Goal: Task Accomplishment & Management: Manage account settings

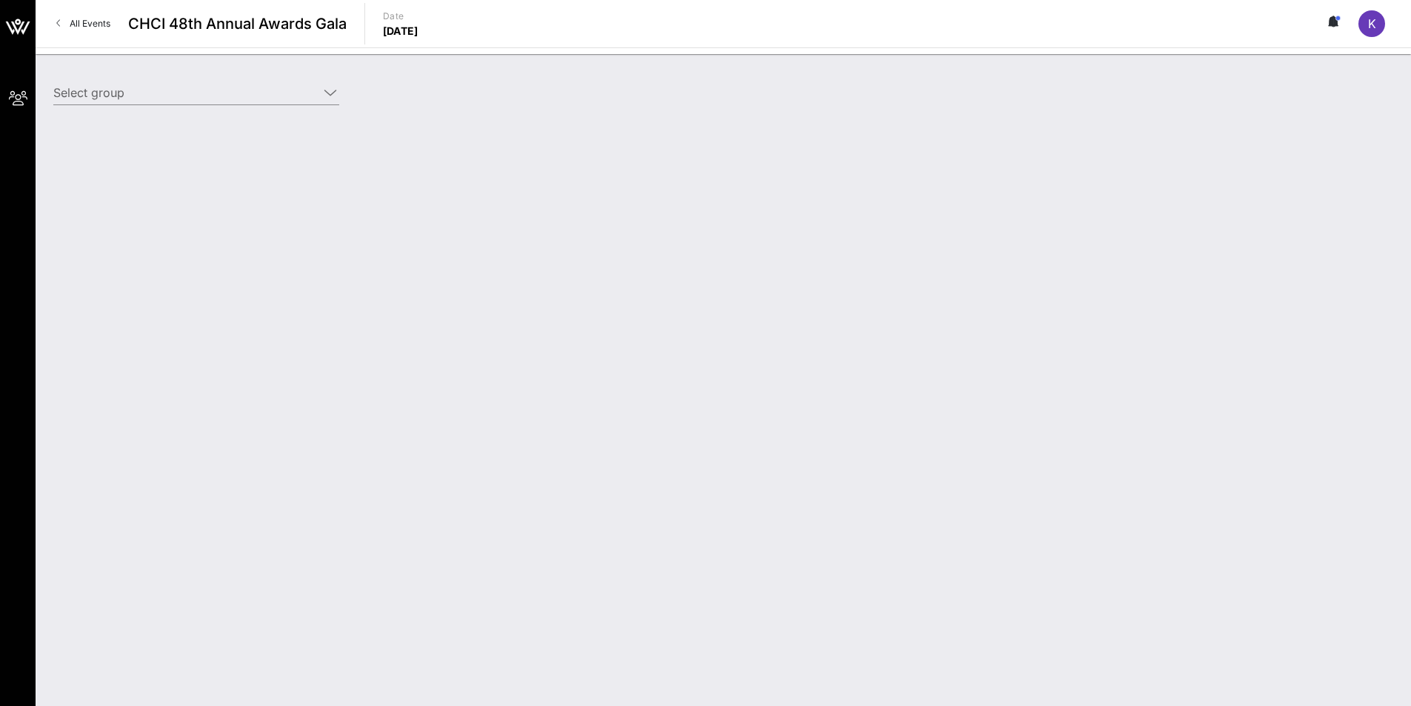
type input "[PERSON_NAME] Law Organization, LLP ([PERSON_NAME] Law Organization, LLP) [[PER…"
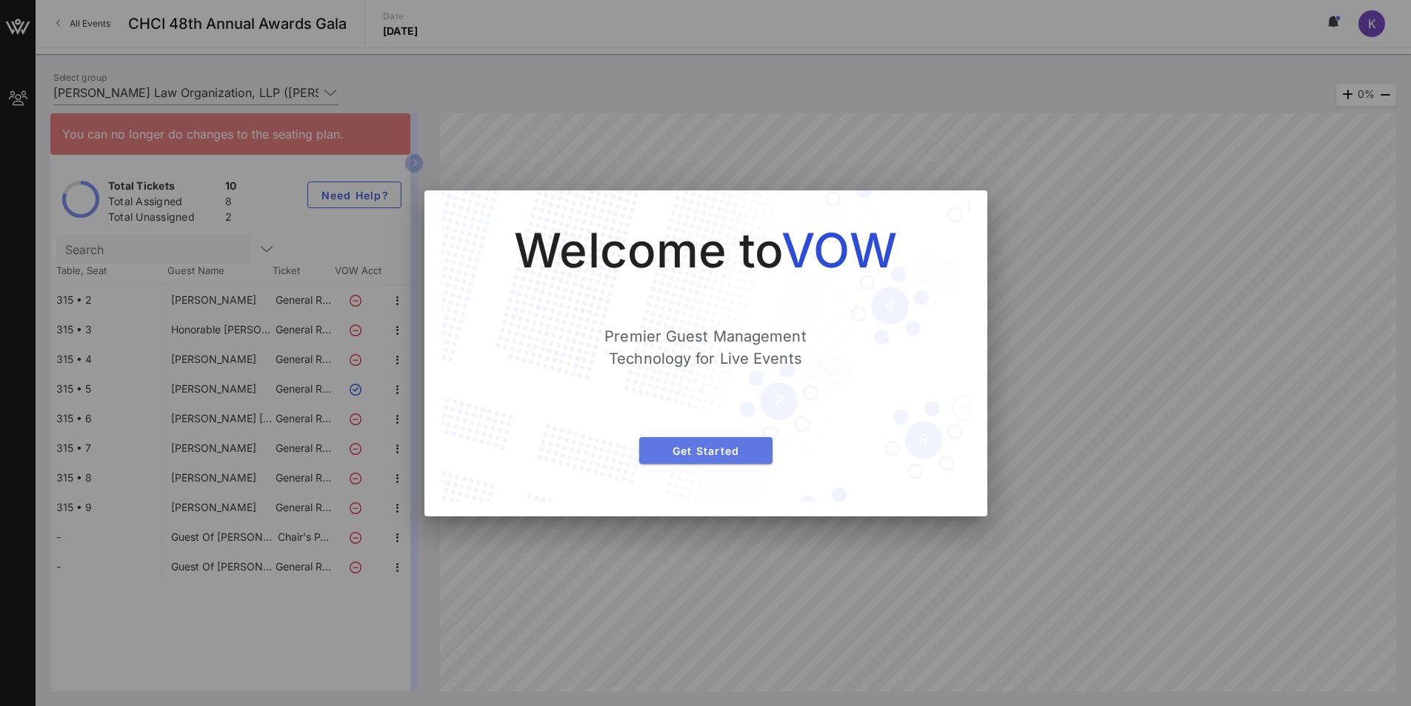
click at [670, 454] on span "Get Started" at bounding box center [706, 450] width 110 height 13
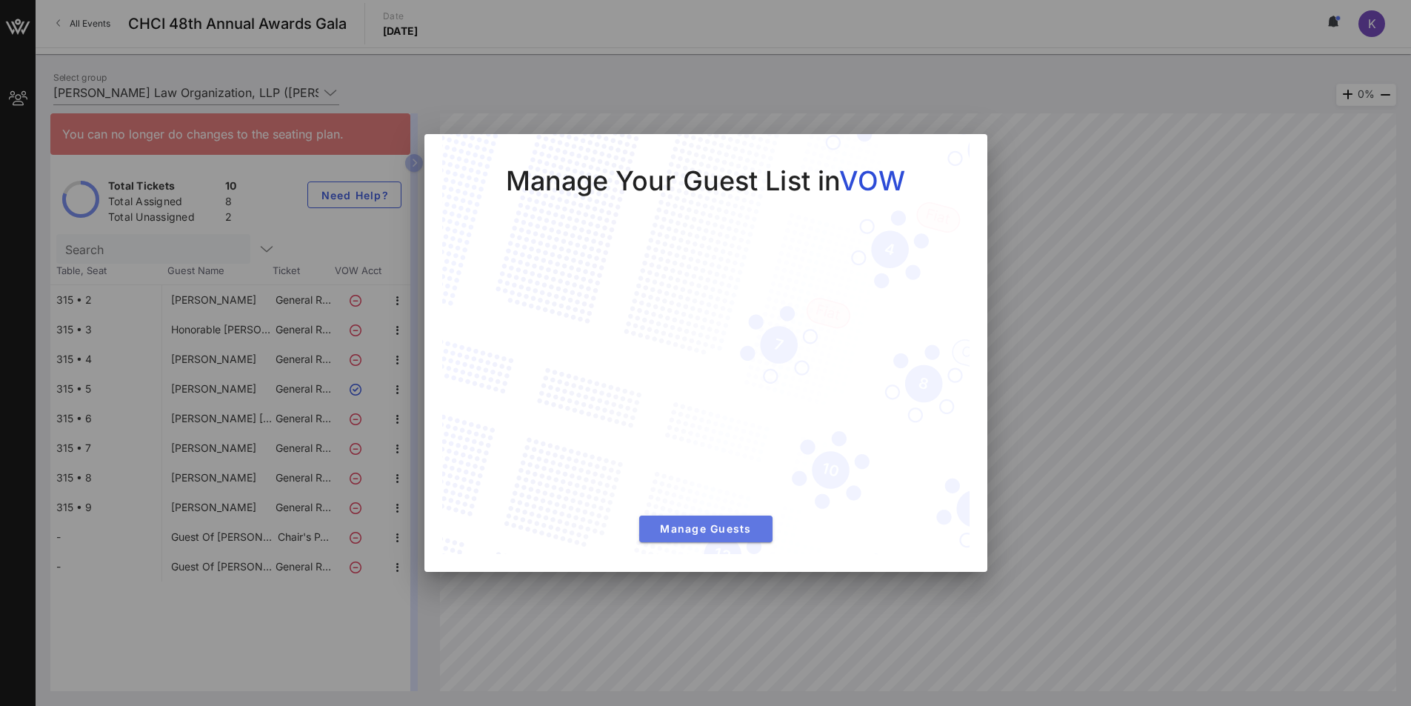
click at [755, 526] on span "Manage Guests" at bounding box center [706, 528] width 110 height 13
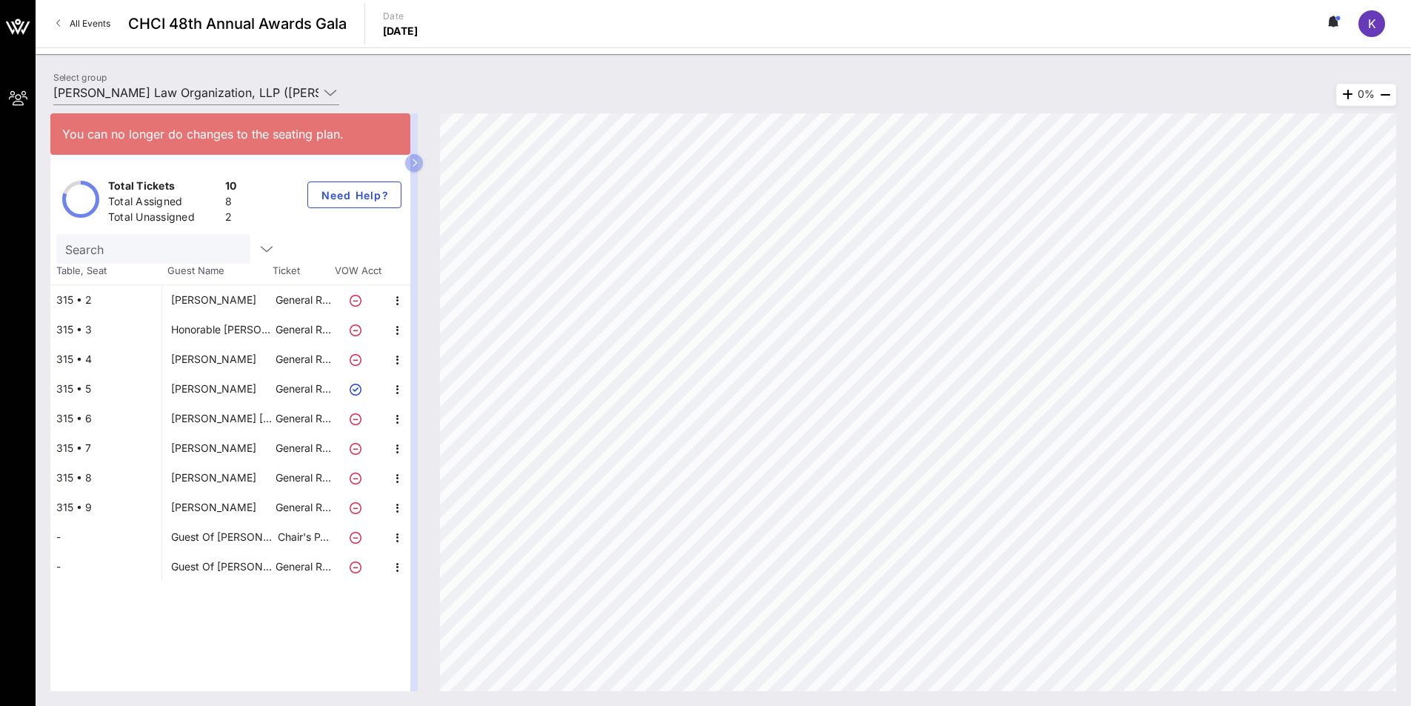
click at [201, 445] on div "[PERSON_NAME]" at bounding box center [213, 448] width 85 height 30
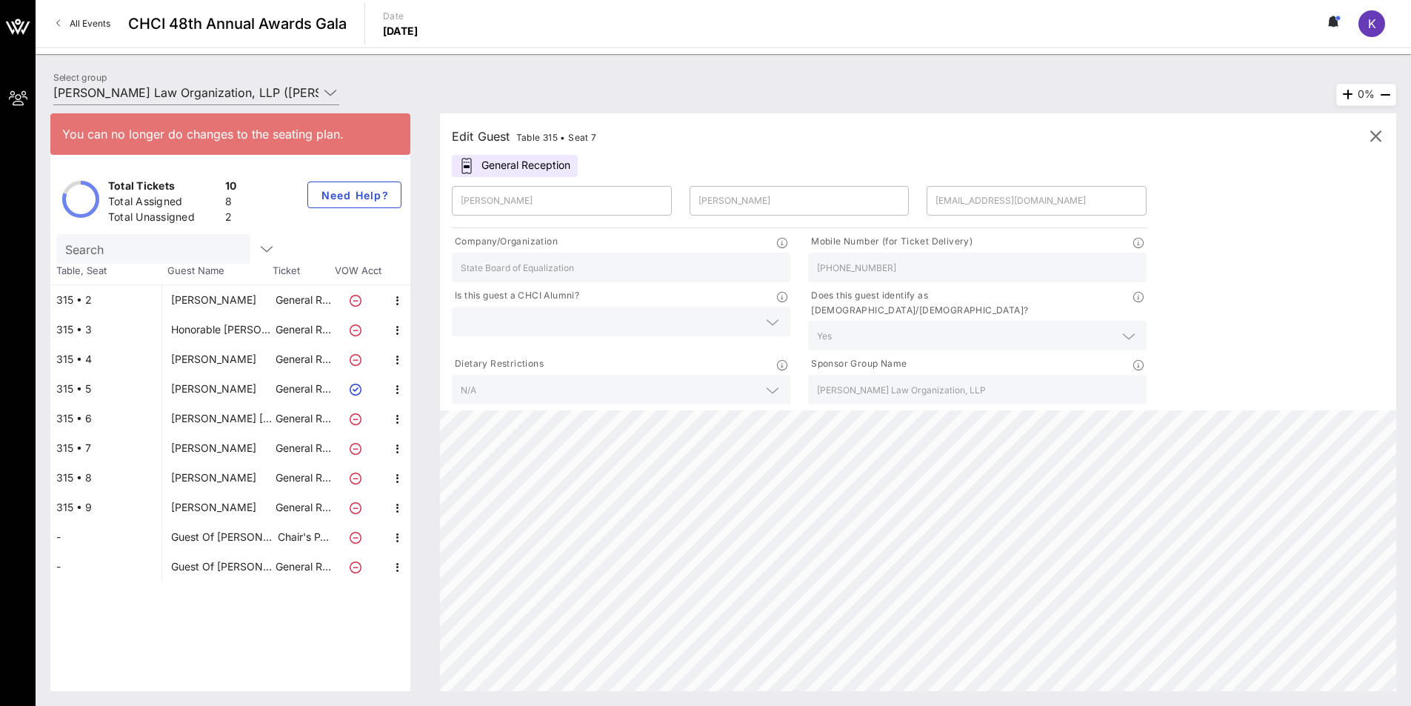
click at [195, 390] on div "[PERSON_NAME]" at bounding box center [213, 389] width 85 height 30
type input "[PERSON_NAME]"
type input "[EMAIL_ADDRESS][DOMAIN_NAME]"
type input "GOVTBEE"
